Goal: Check status: Check status

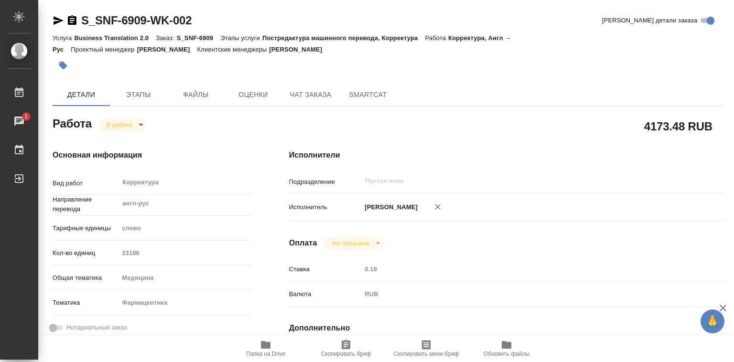
type textarea "x"
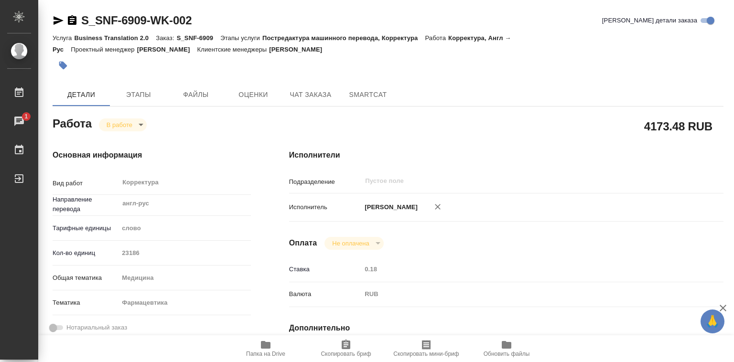
type textarea "x"
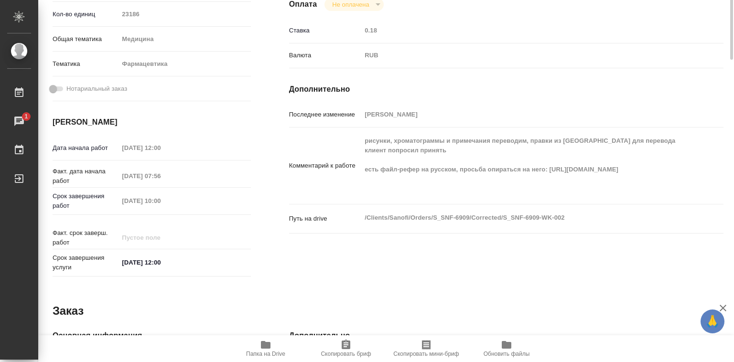
scroll to position [335, 0]
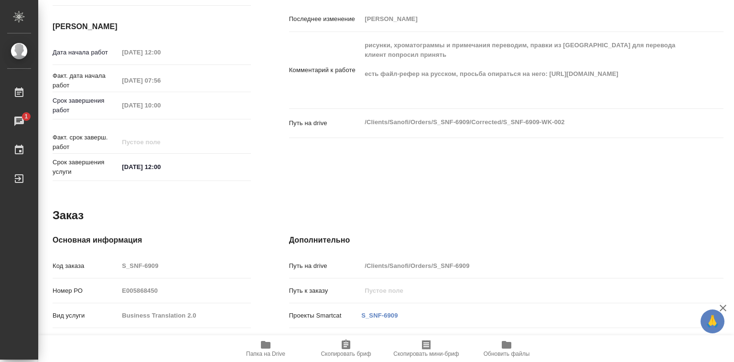
type textarea "x"
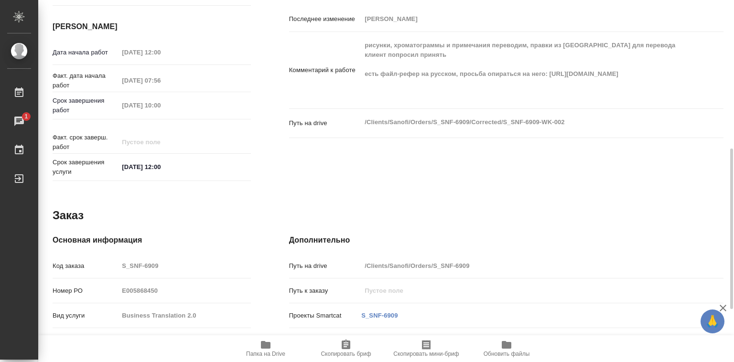
type textarea "x"
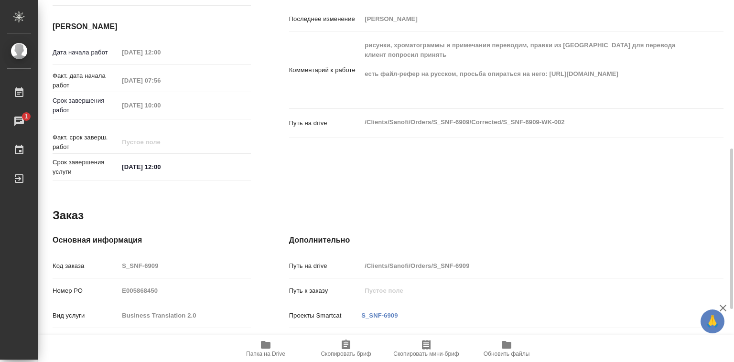
type textarea "x"
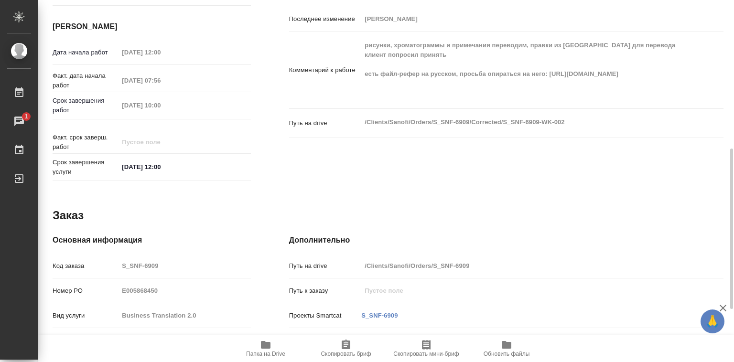
type textarea "x"
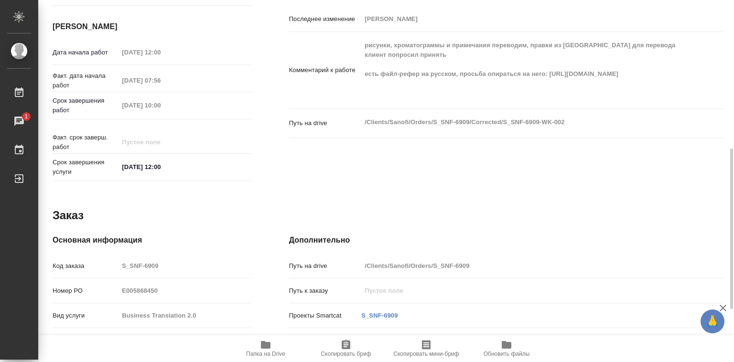
type textarea "x"
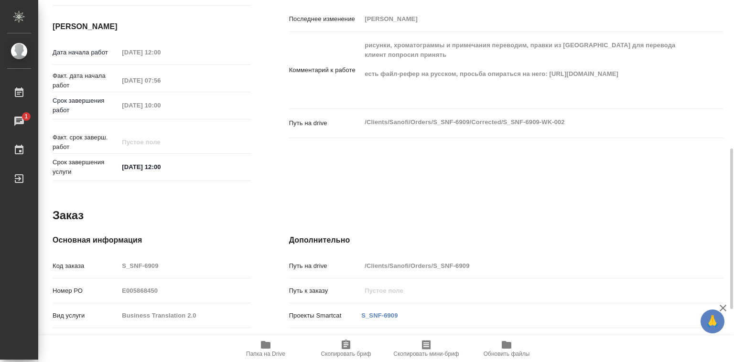
scroll to position [453, 0]
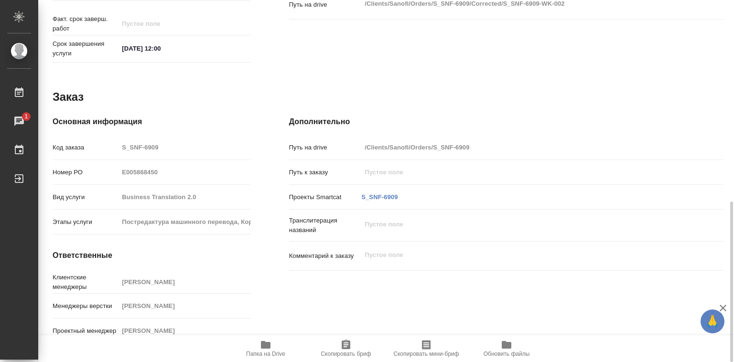
type textarea "x"
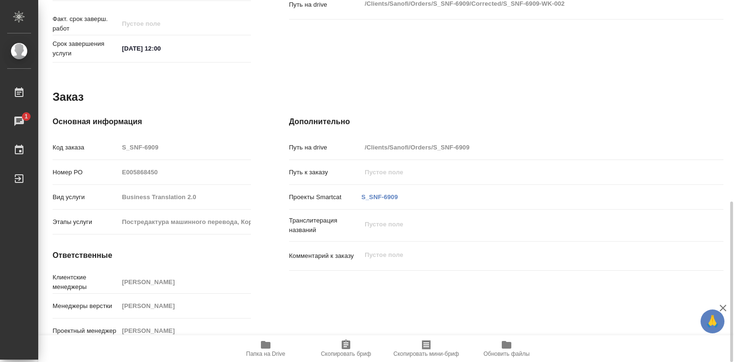
click at [264, 347] on icon "button" at bounding box center [266, 345] width 10 height 8
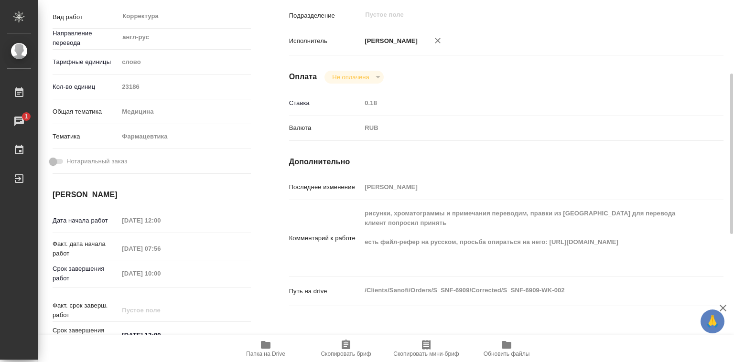
scroll to position [0, 0]
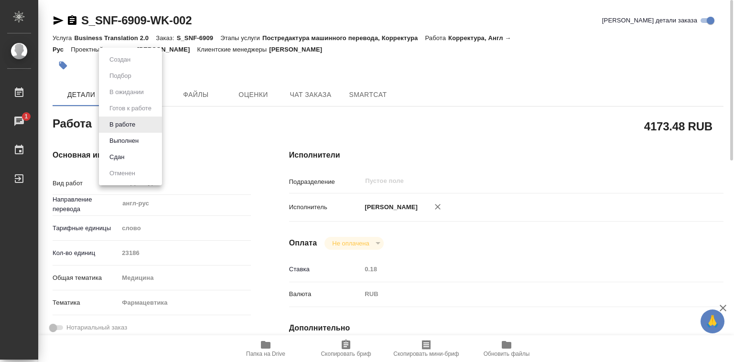
click at [140, 123] on body "🙏 .cls-1 fill:#fff; AWATERA [PERSON_NAME]lebedeva Работы 1 Чаты График Выйти S_…" at bounding box center [367, 181] width 734 height 362
click at [134, 140] on button "Выполнен" at bounding box center [124, 141] width 35 height 11
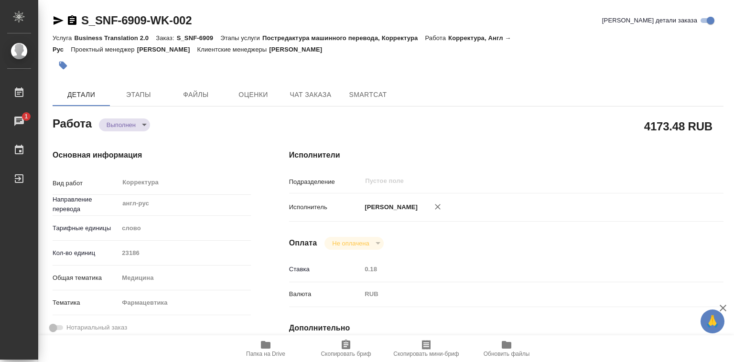
type textarea "x"
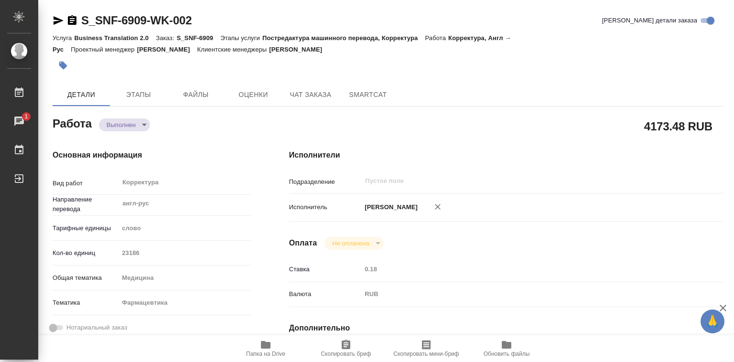
type textarea "x"
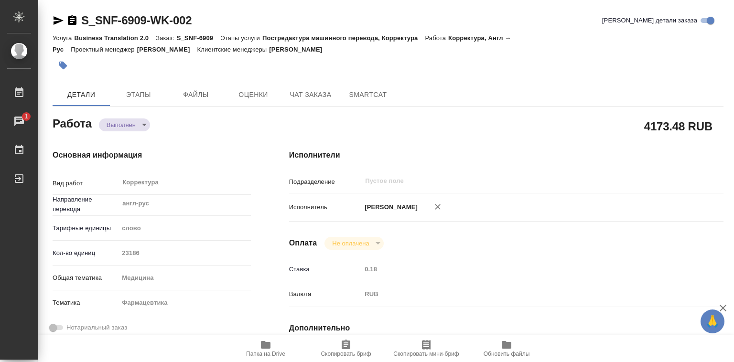
type textarea "x"
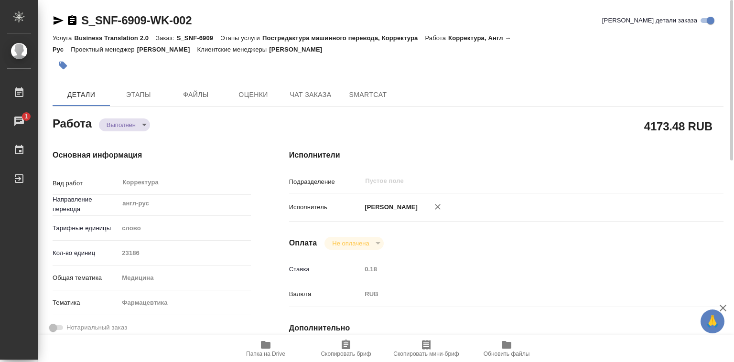
type textarea "x"
